Goal: Task Accomplishment & Management: Use online tool/utility

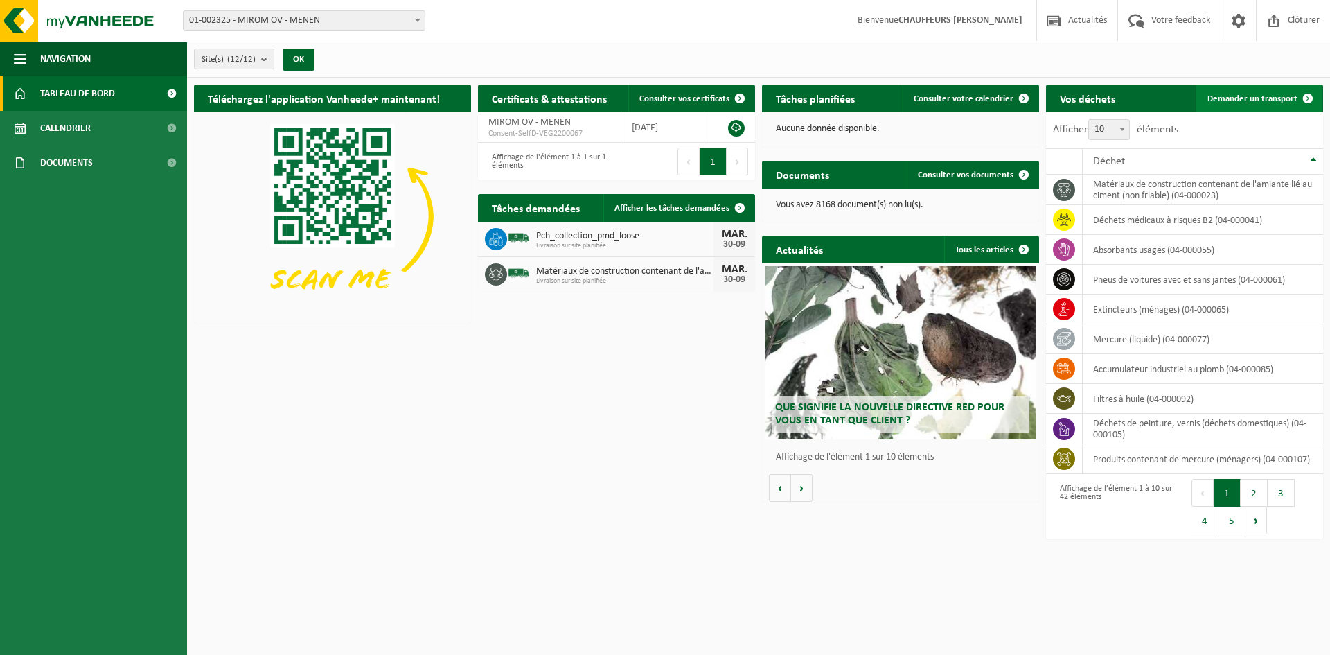
click at [1268, 100] on span "Demander un transport" at bounding box center [1252, 98] width 90 height 9
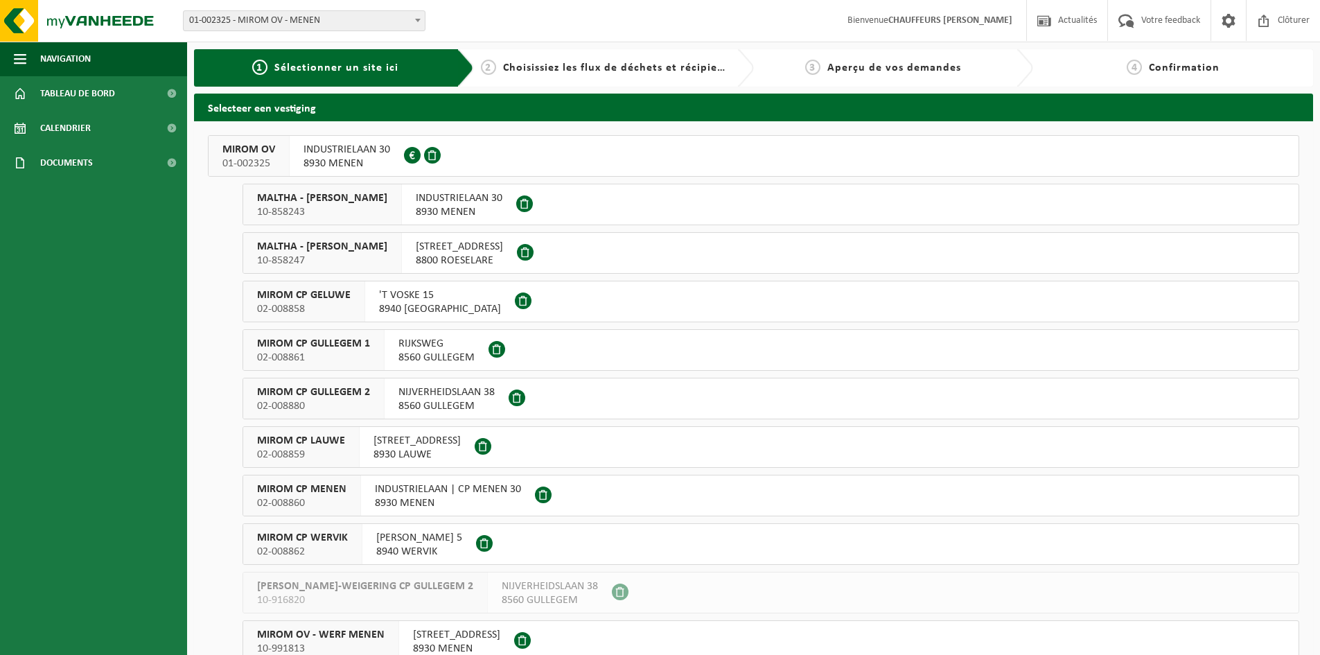
click at [264, 158] on span "01-002325" at bounding box center [248, 164] width 53 height 14
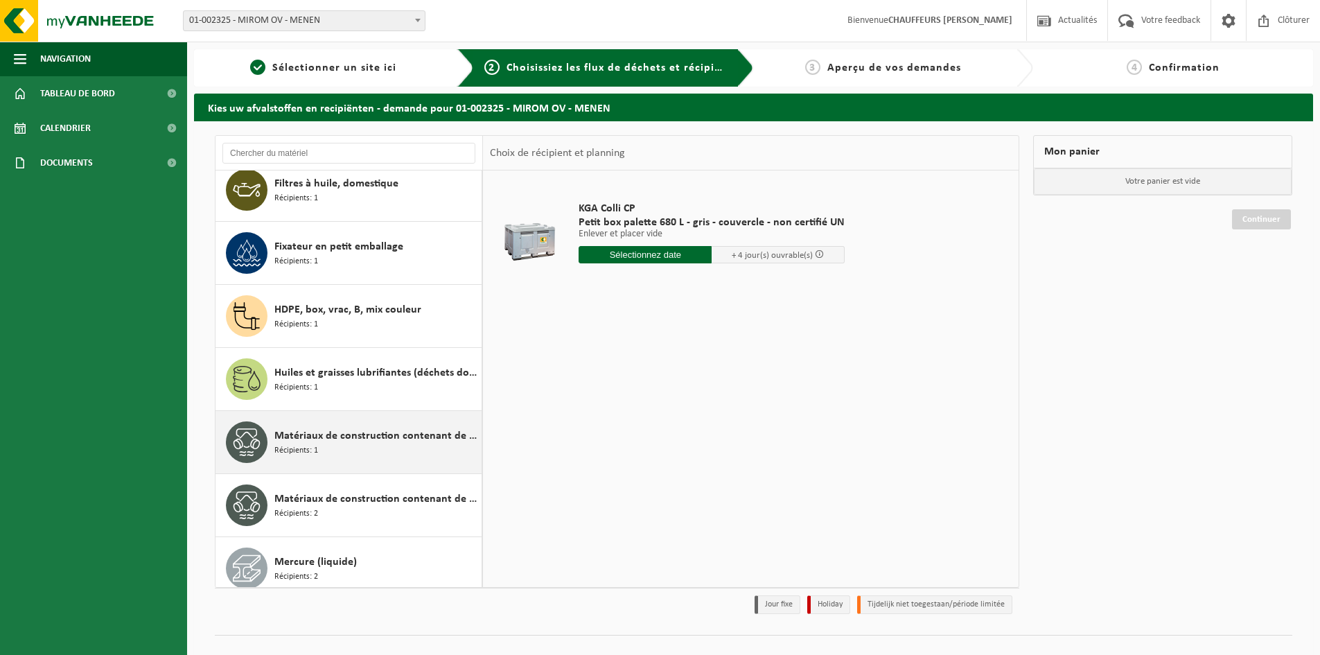
scroll to position [1165, 0]
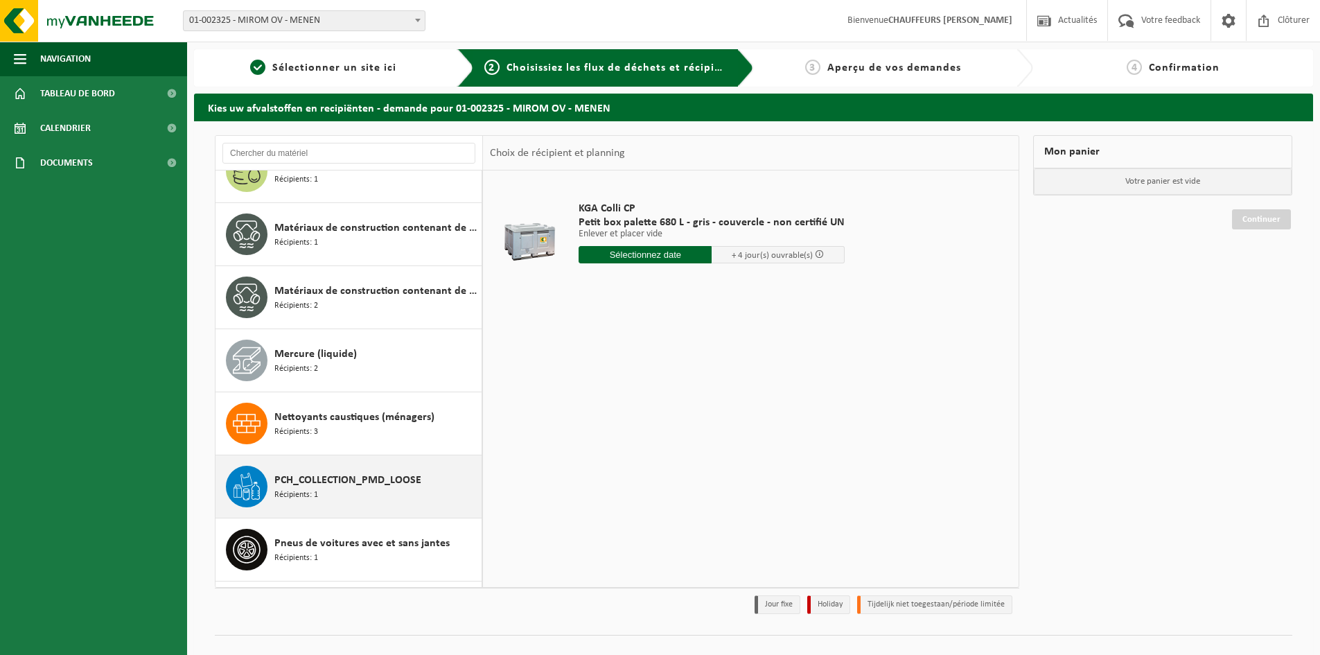
click at [353, 467] on div "PCH_COLLECTION_PMD_LOOSE Récipients: 1" at bounding box center [376, 487] width 204 height 42
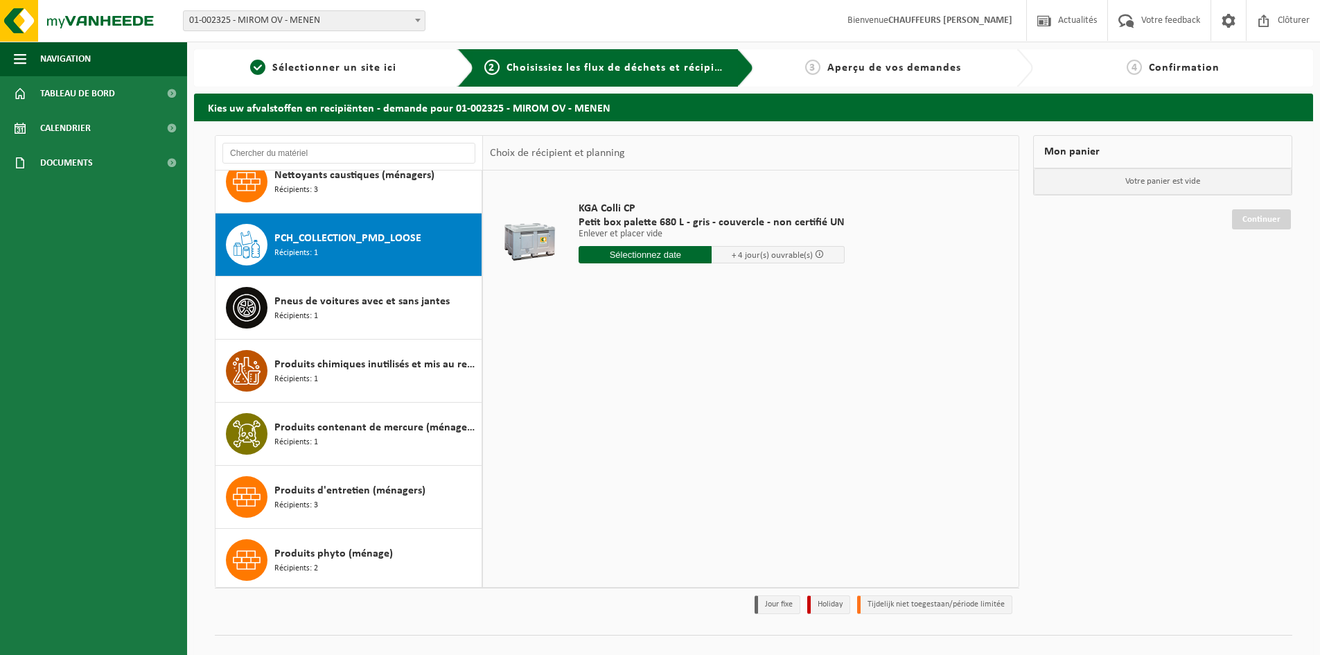
scroll to position [1450, 0]
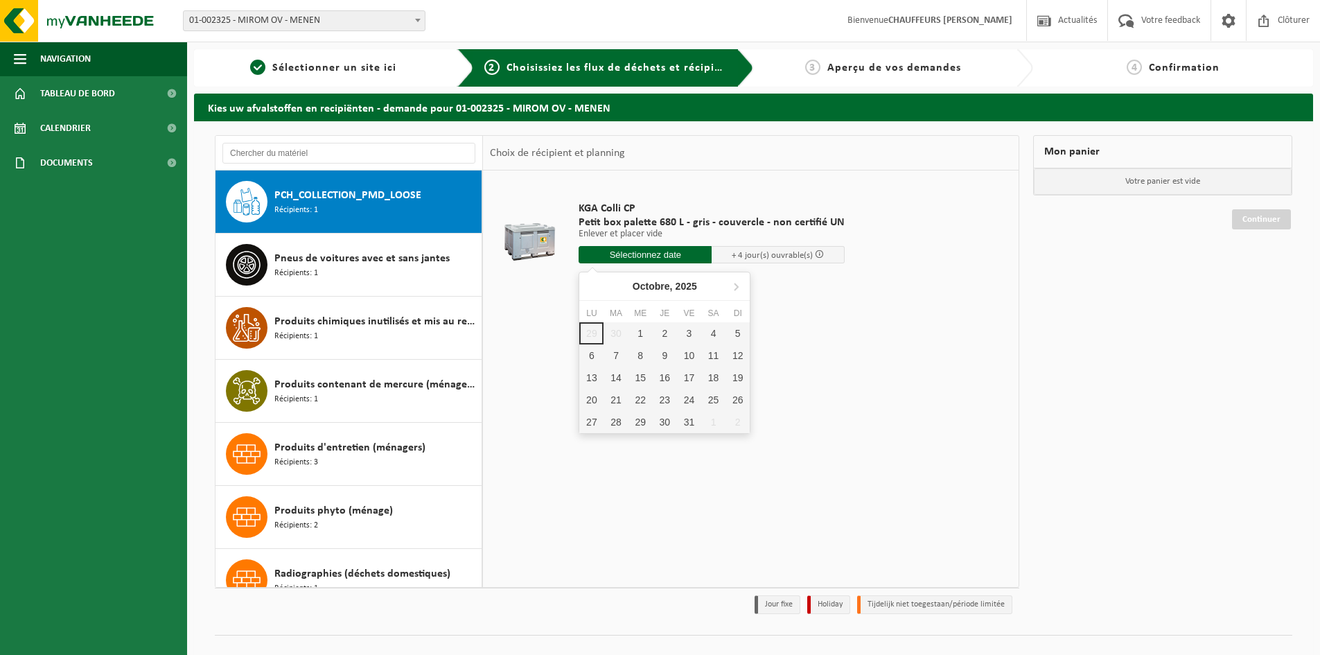
click at [632, 254] on input "text" at bounding box center [644, 254] width 133 height 17
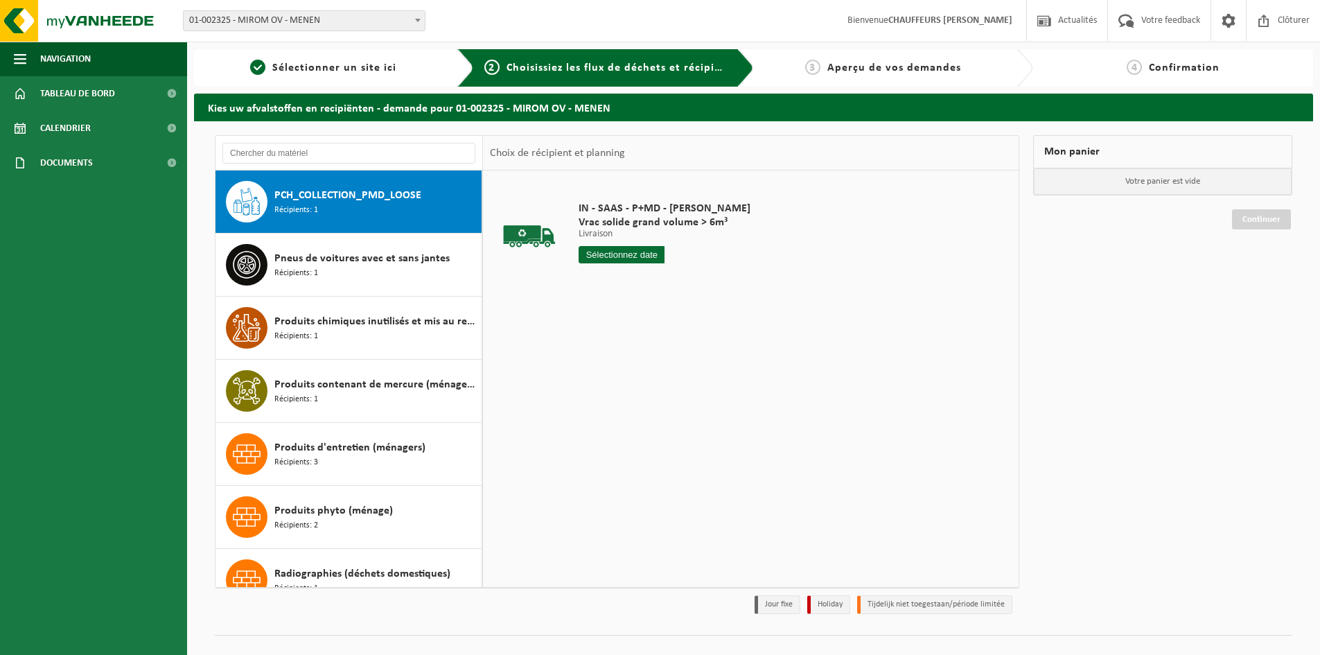
click at [344, 208] on div "PCH_COLLECTION_PMD_LOOSE Récipients: 1" at bounding box center [376, 202] width 204 height 42
click at [596, 254] on input "text" at bounding box center [621, 254] width 86 height 17
click at [614, 418] on div "30" at bounding box center [615, 422] width 24 height 22
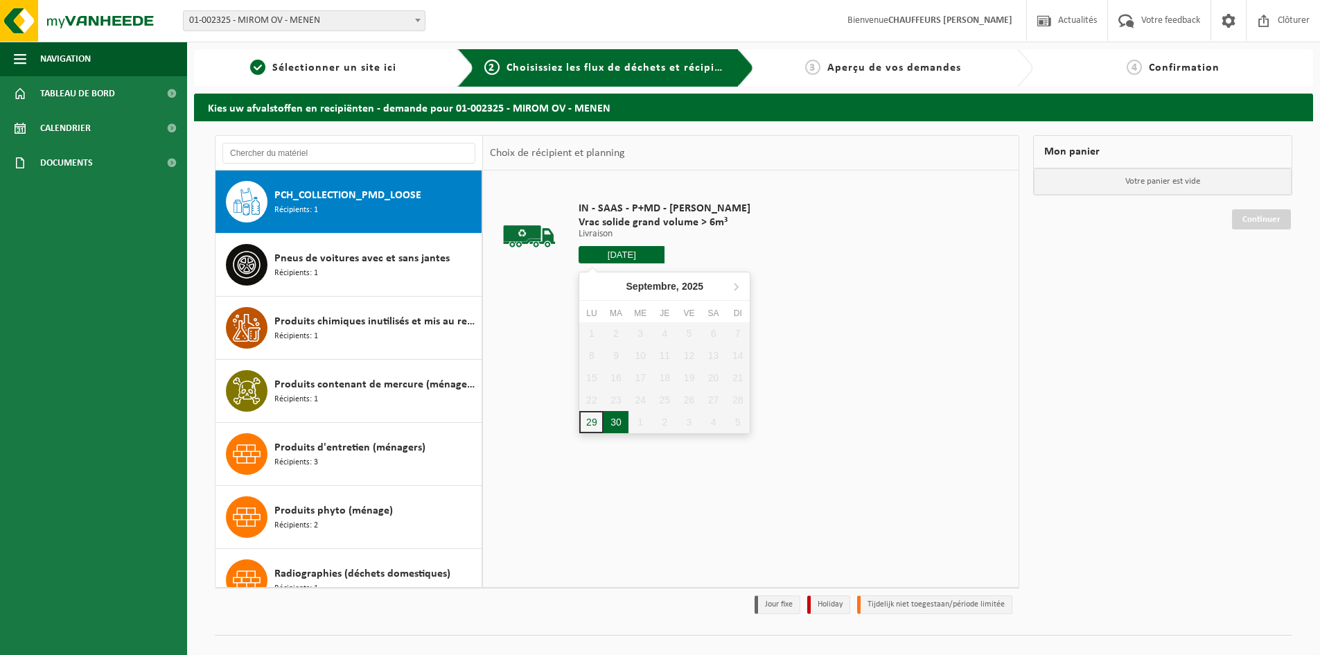
type input "à partir de 2025-09-30"
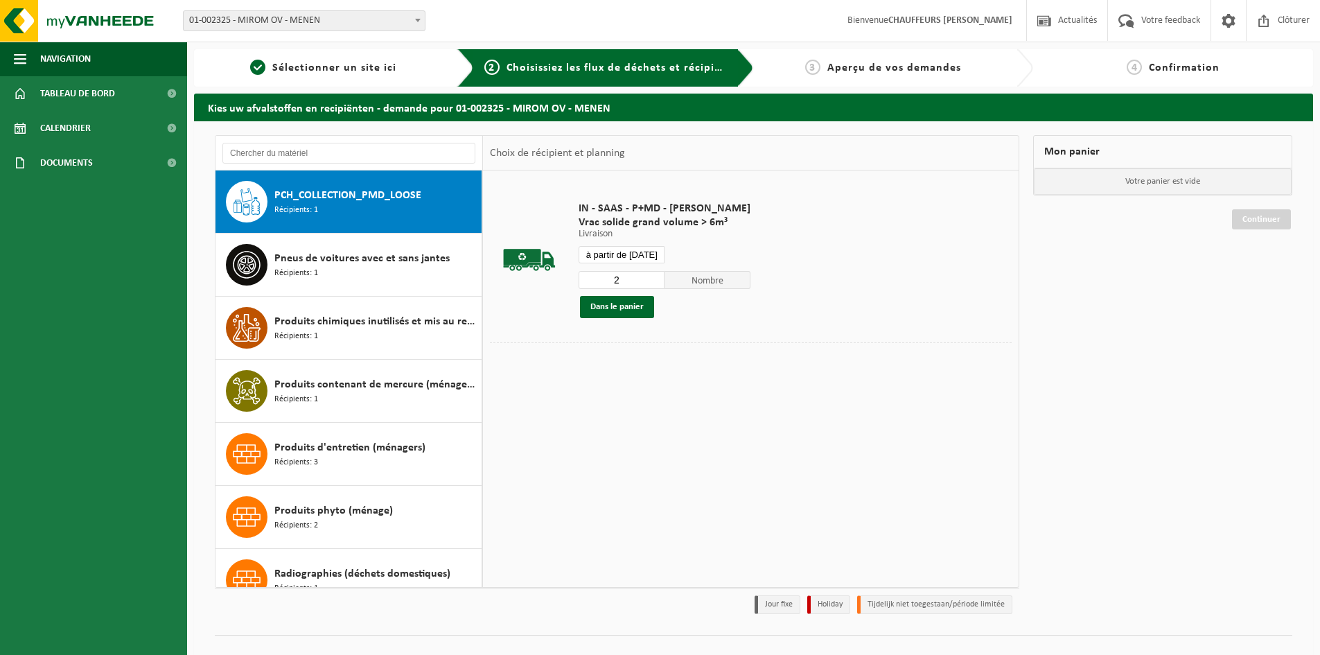
click at [654, 276] on input "2" at bounding box center [621, 280] width 86 height 18
click at [654, 276] on input "3" at bounding box center [621, 280] width 86 height 18
type input "4"
click at [654, 276] on input "4" at bounding box center [621, 280] width 86 height 18
click at [639, 301] on button "Dans le panier" at bounding box center [617, 307] width 74 height 22
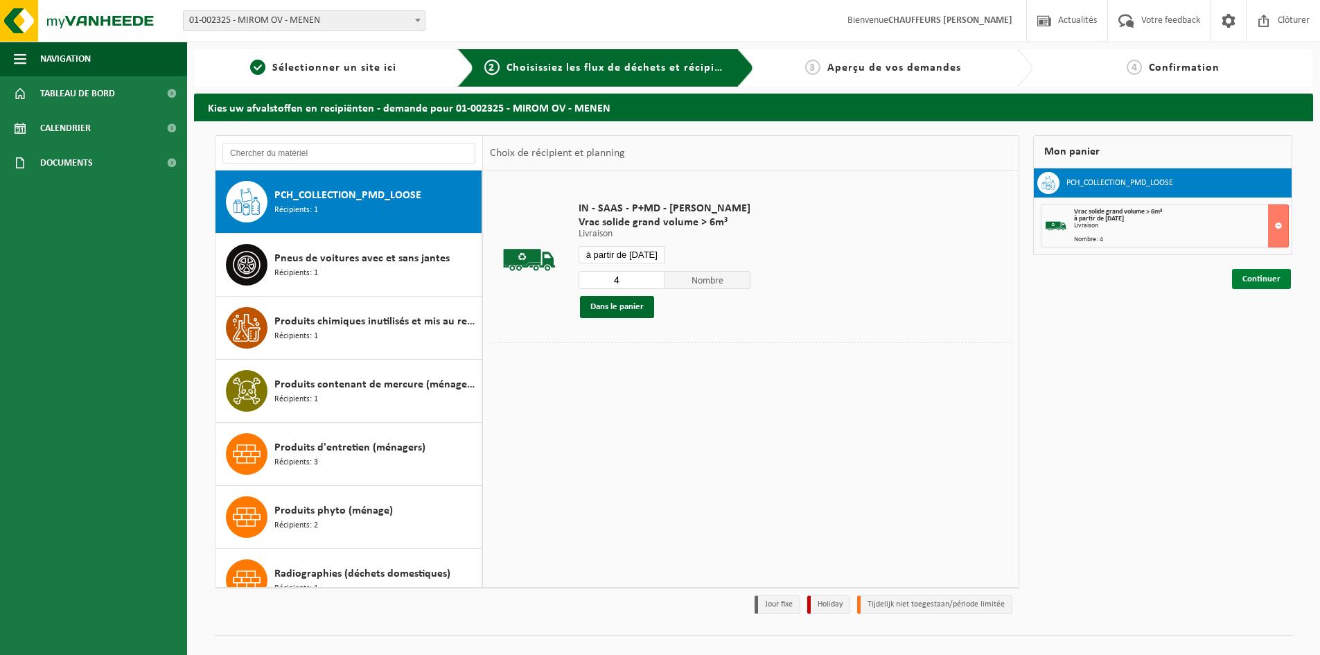
click at [1257, 278] on link "Continuer" at bounding box center [1261, 279] width 59 height 20
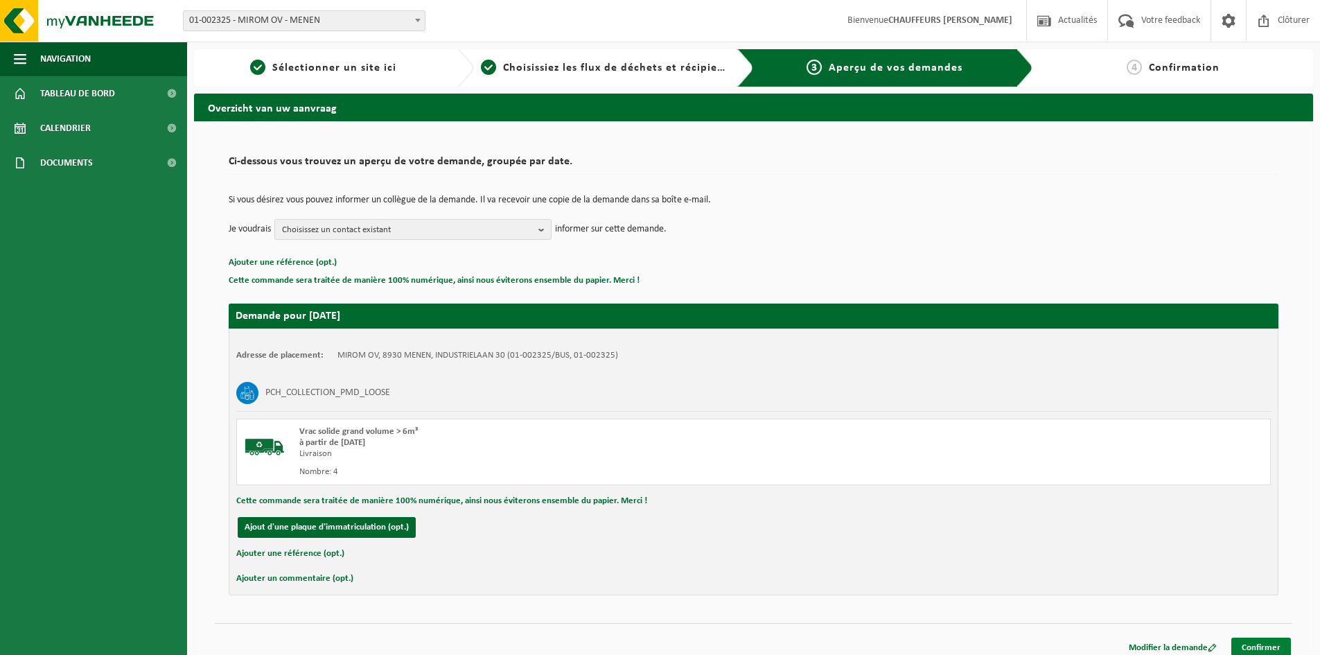
click at [1279, 642] on link "Confirmer" at bounding box center [1261, 647] width 60 height 20
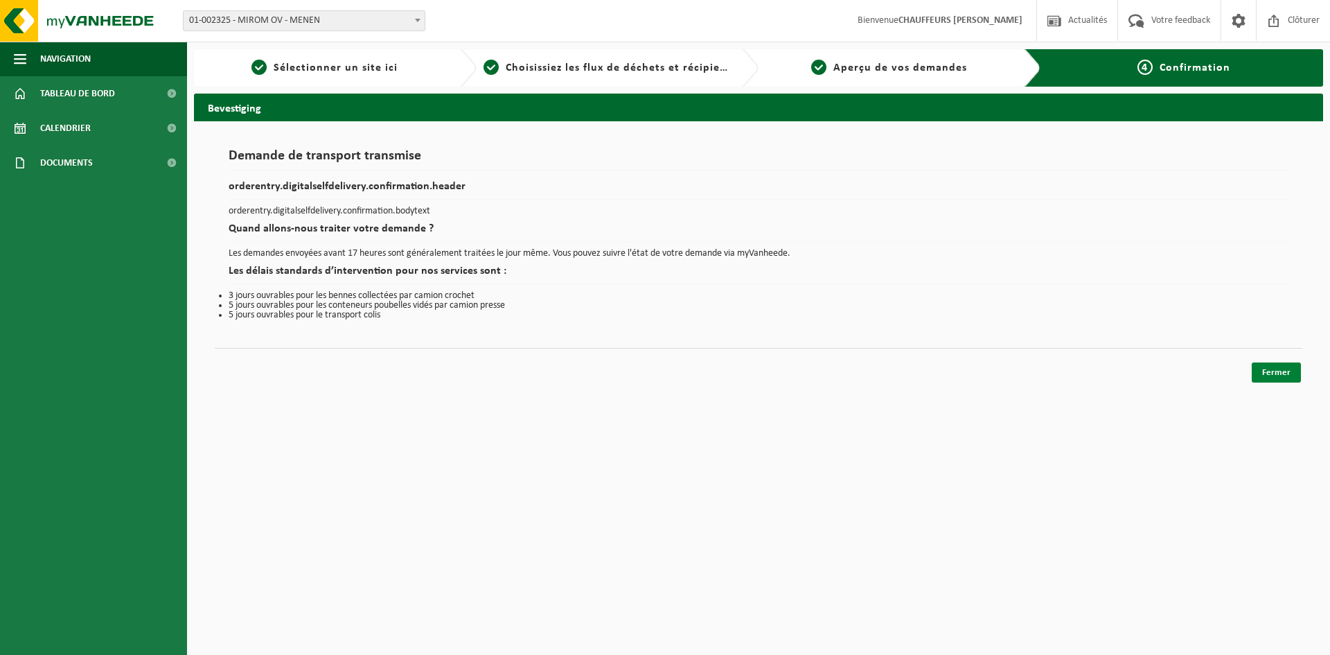
click at [1285, 372] on link "Fermer" at bounding box center [1276, 372] width 49 height 20
